Goal: Task Accomplishment & Management: Manage account settings

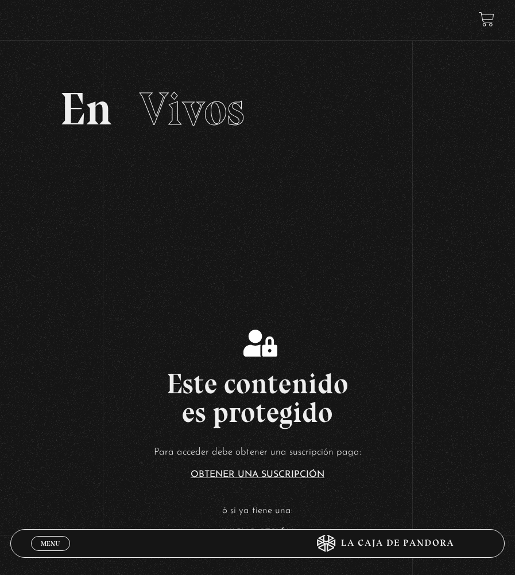
click at [56, 547] on span "Menu" at bounding box center [50, 543] width 19 height 7
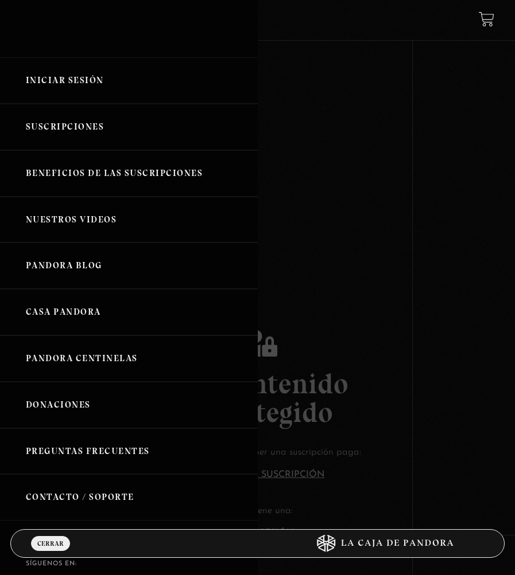
click at [143, 70] on link "Iniciar Sesión" at bounding box center [129, 80] width 258 height 46
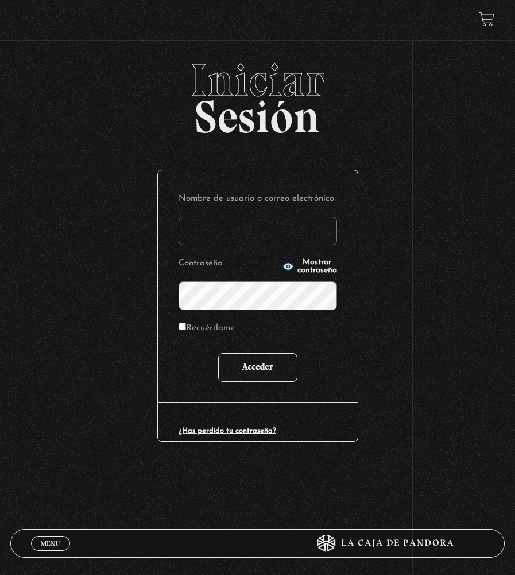
type input "[EMAIL_ADDRESS][DOMAIN_NAME]"
click at [260, 360] on input "Acceder" at bounding box center [257, 367] width 79 height 29
